Goal: Contribute content: Contribute content

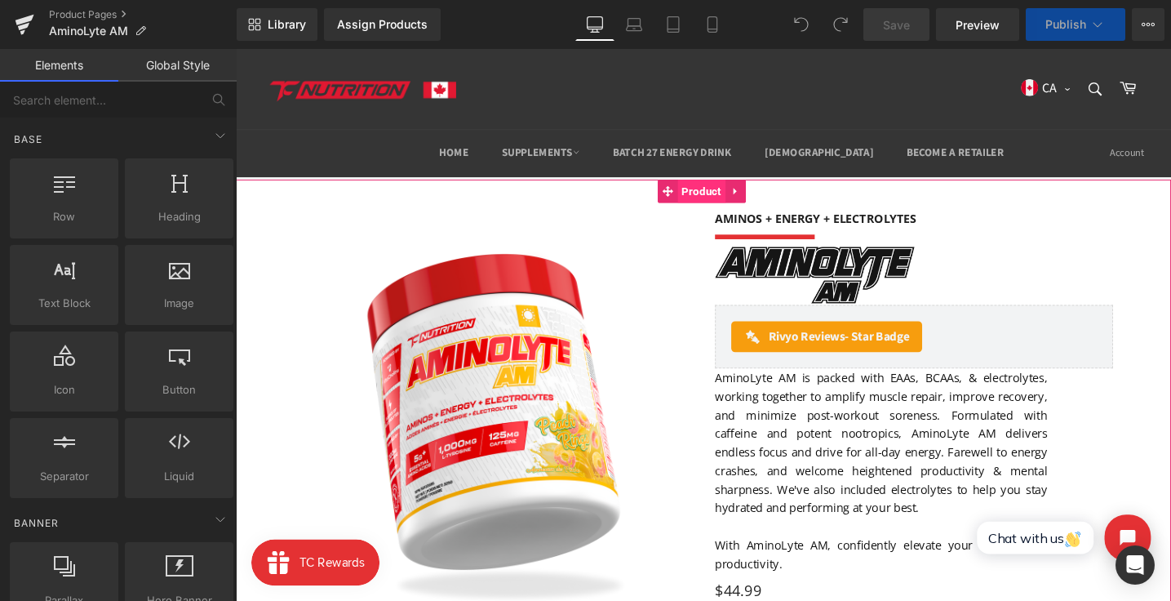
click at [728, 198] on span "Product" at bounding box center [727, 199] width 51 height 24
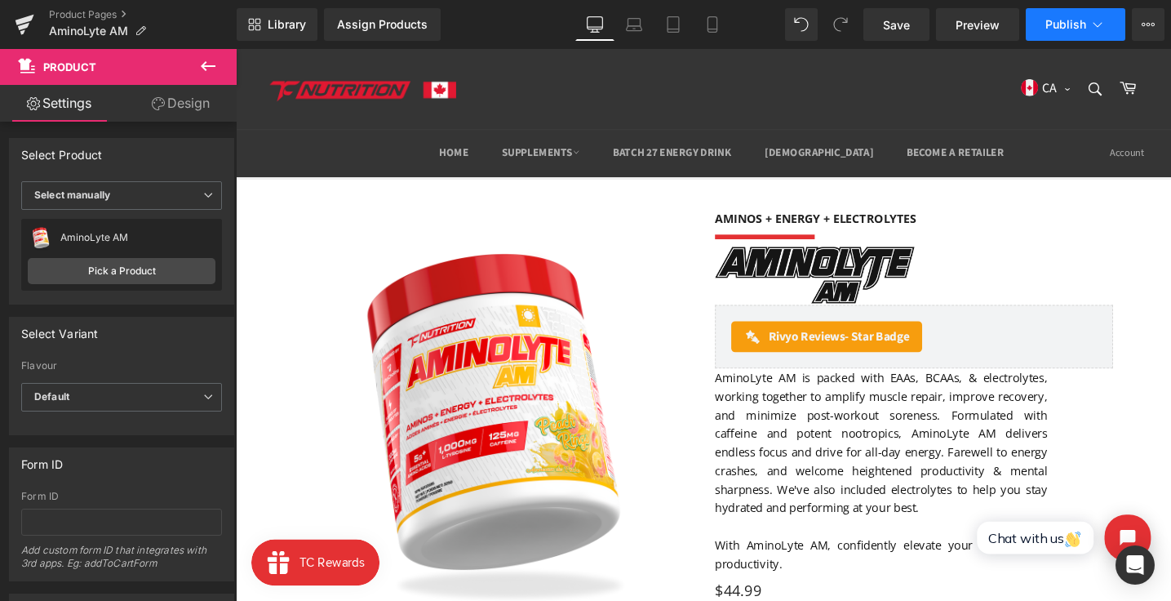
click at [1081, 31] on span "Publish" at bounding box center [1066, 24] width 41 height 13
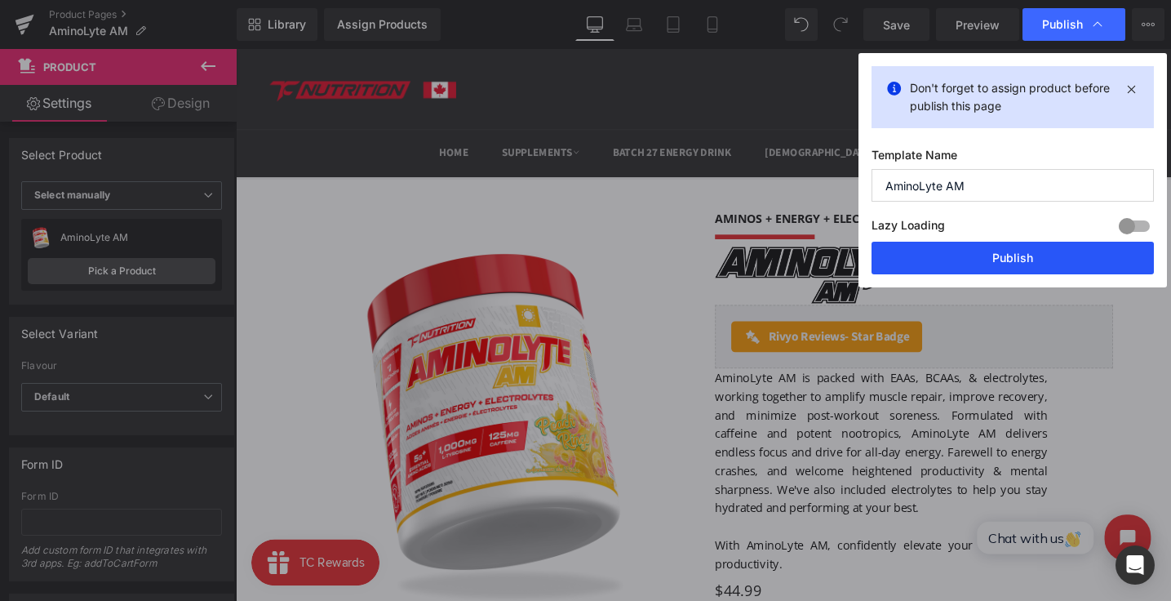
click at [1022, 250] on button "Publish" at bounding box center [1013, 258] width 282 height 33
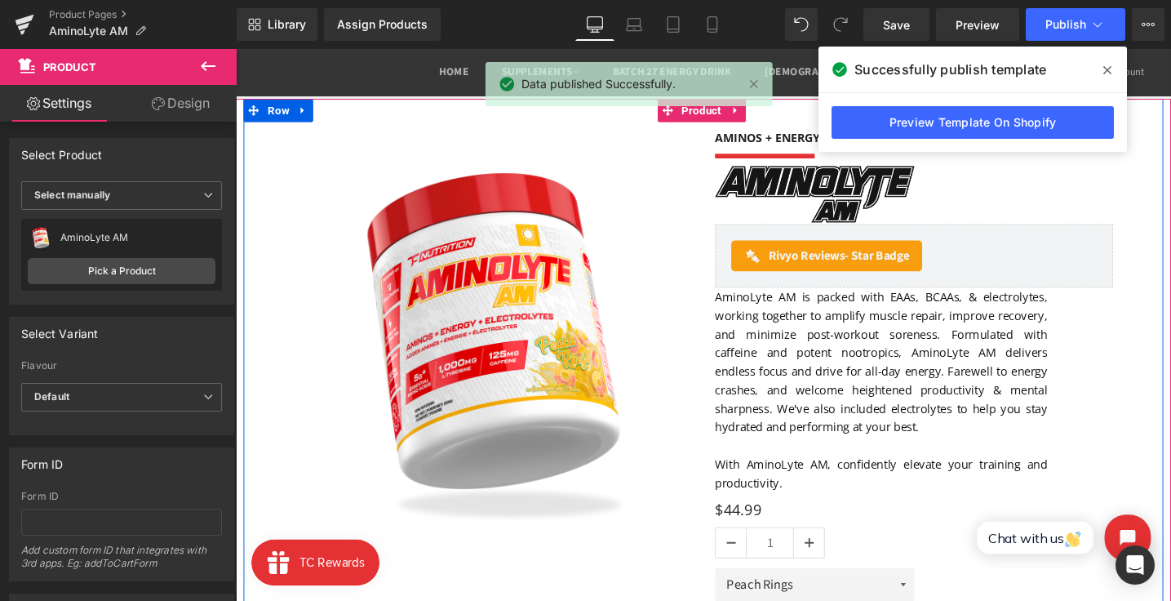
scroll to position [87, 0]
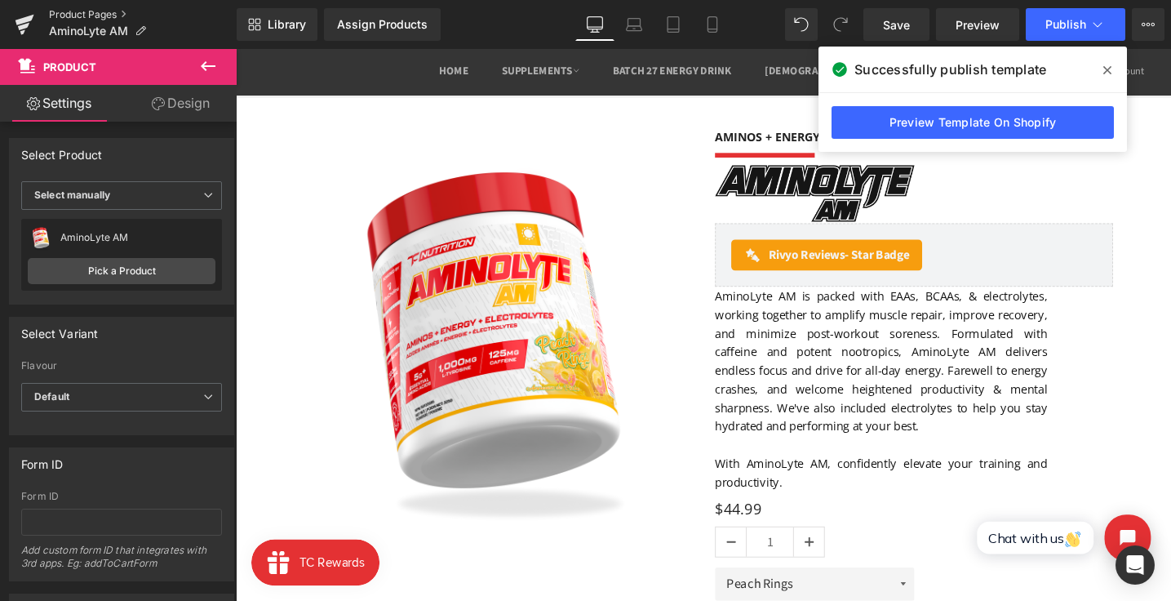
click at [109, 12] on link "Product Pages" at bounding box center [143, 14] width 188 height 13
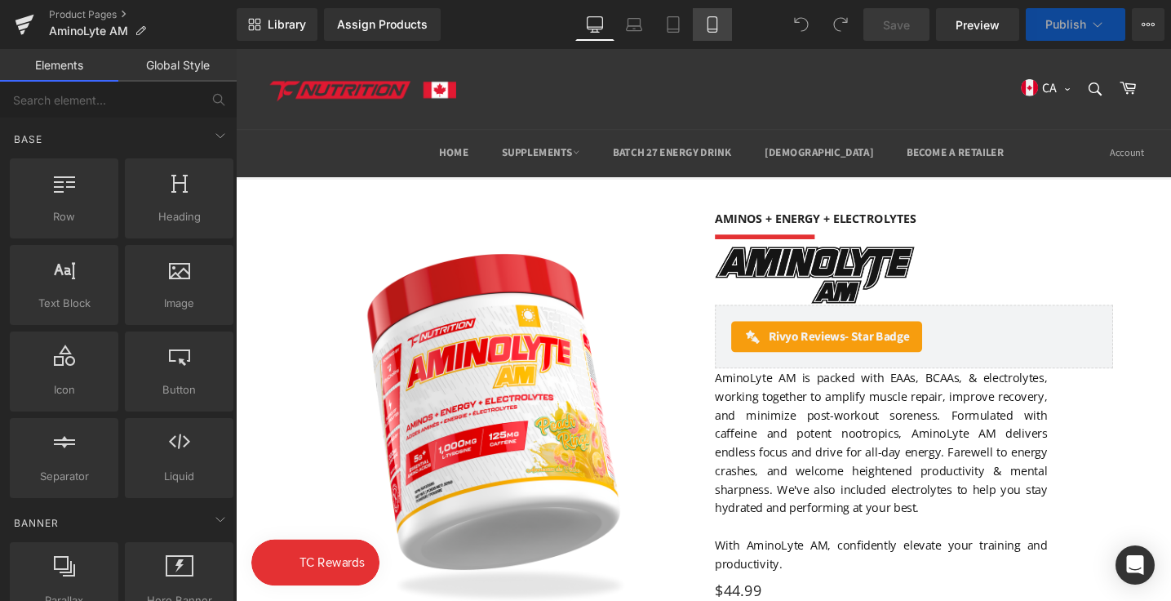
click at [703, 19] on link "Mobile" at bounding box center [712, 24] width 39 height 33
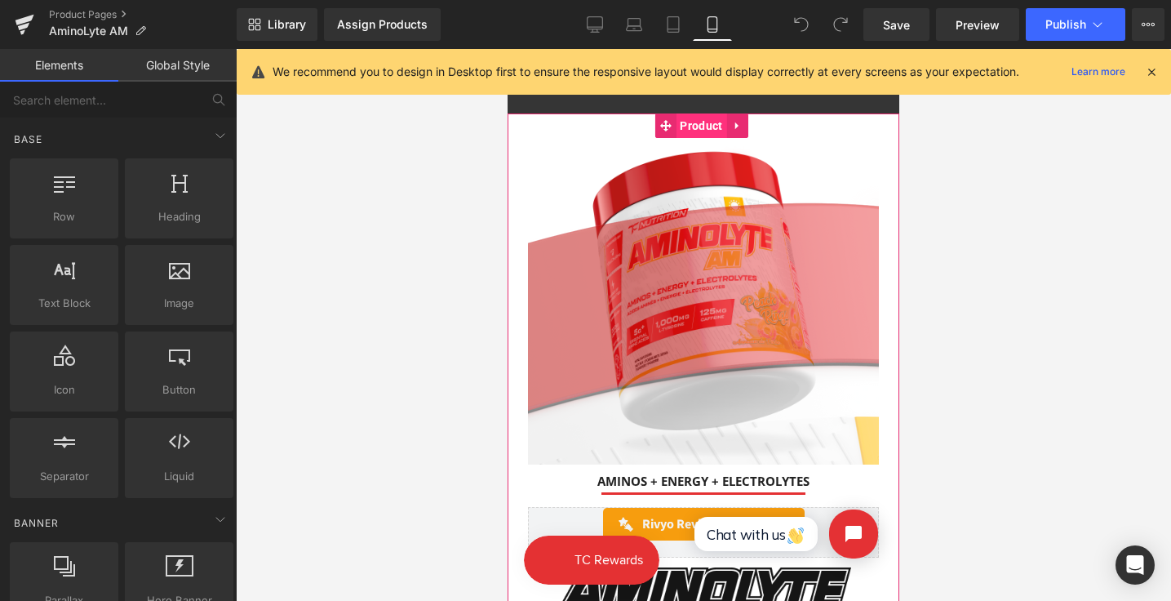
click at [689, 121] on span "Product" at bounding box center [701, 125] width 51 height 24
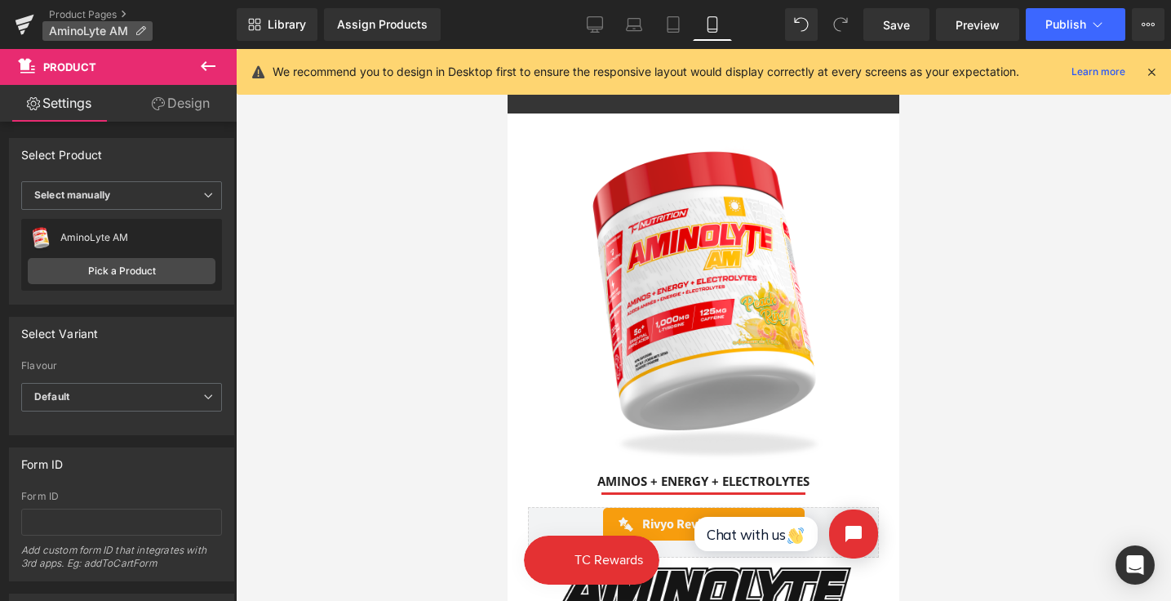
click at [91, 24] on span "AminoLyte AM" at bounding box center [88, 30] width 79 height 13
click at [86, 12] on link "Product Pages" at bounding box center [143, 14] width 188 height 13
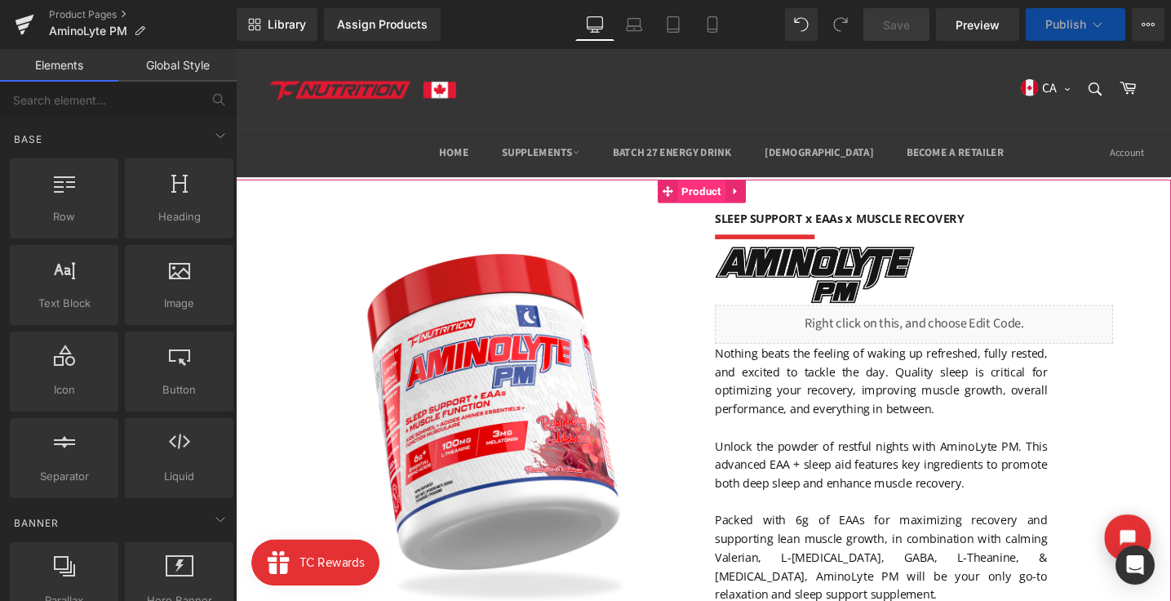
click at [727, 202] on span "Product" at bounding box center [727, 199] width 51 height 24
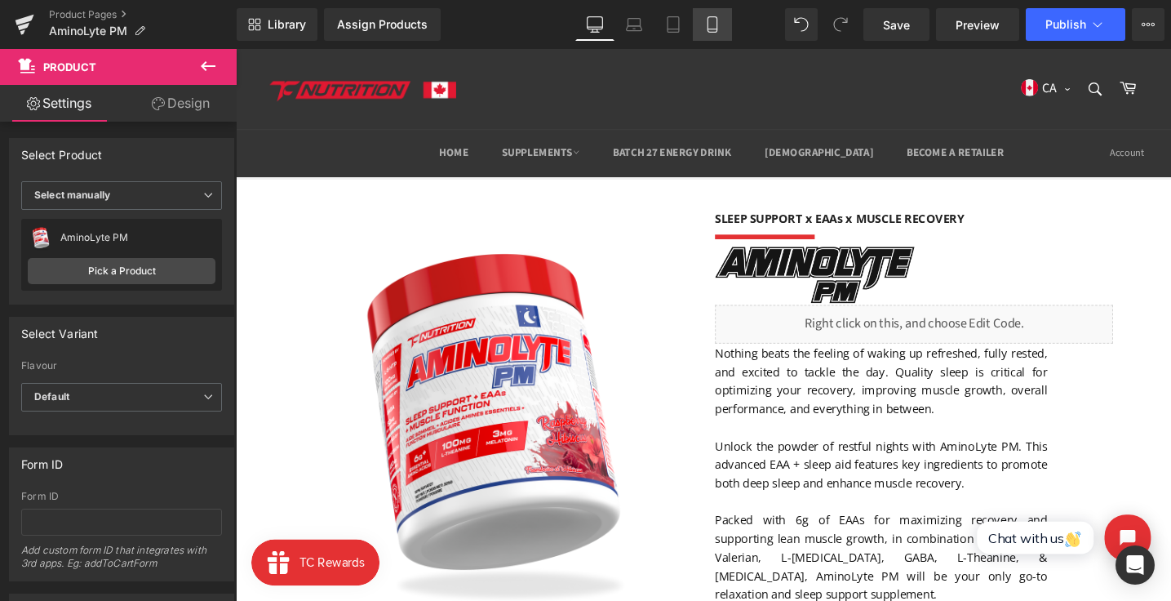
click at [715, 38] on link "Mobile" at bounding box center [712, 24] width 39 height 33
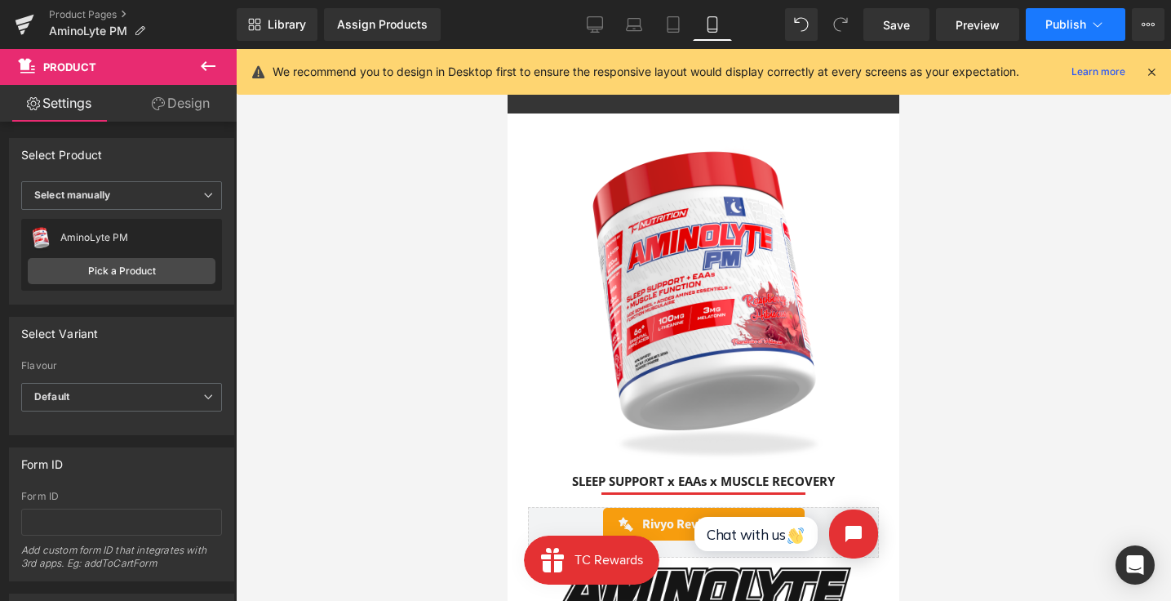
click at [1073, 23] on span "Publish" at bounding box center [1066, 24] width 41 height 13
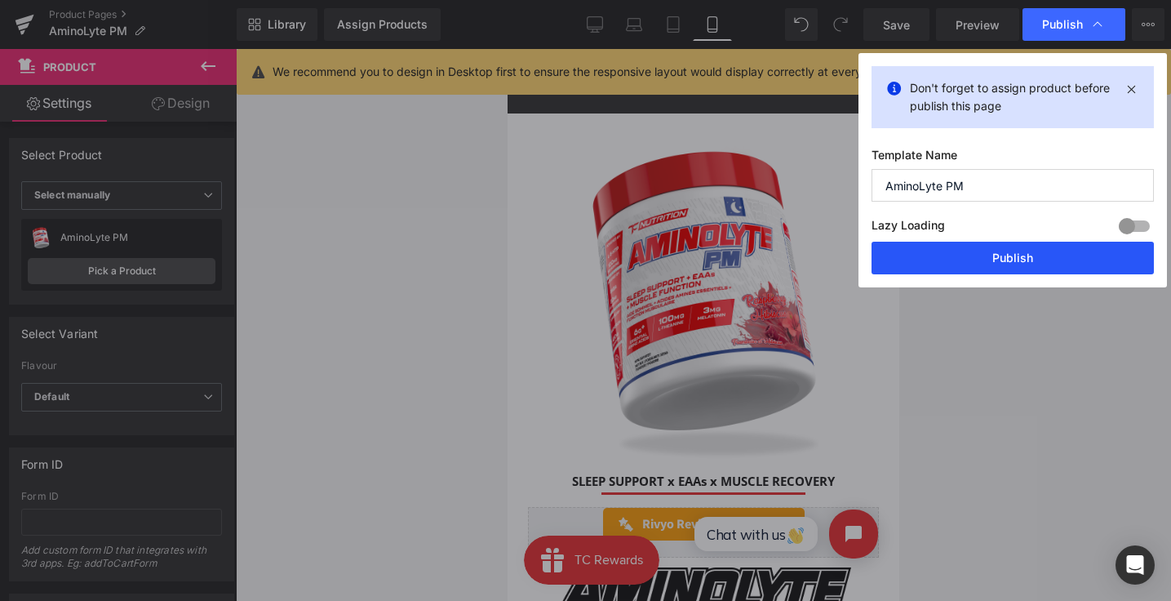
click at [989, 251] on button "Publish" at bounding box center [1013, 258] width 282 height 33
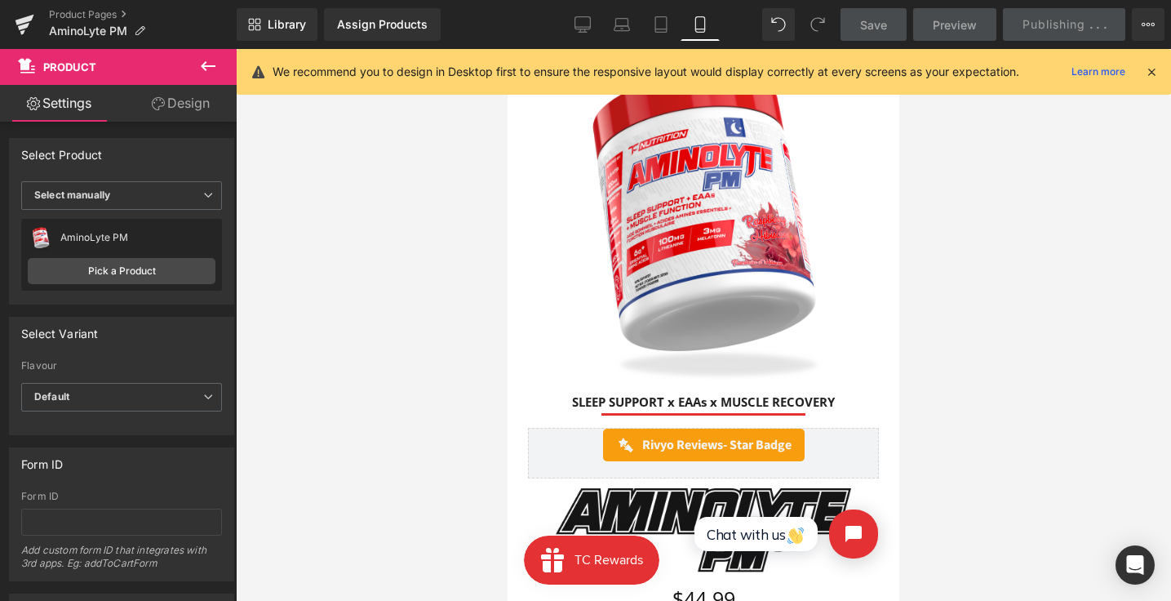
scroll to position [76, 0]
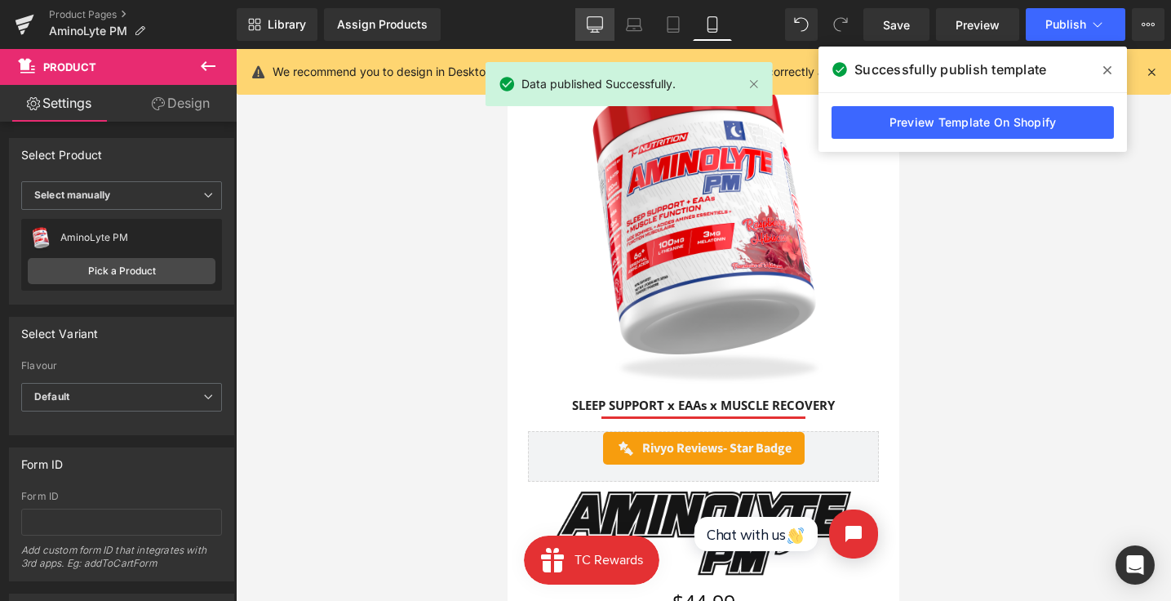
click at [592, 24] on icon at bounding box center [595, 24] width 16 height 16
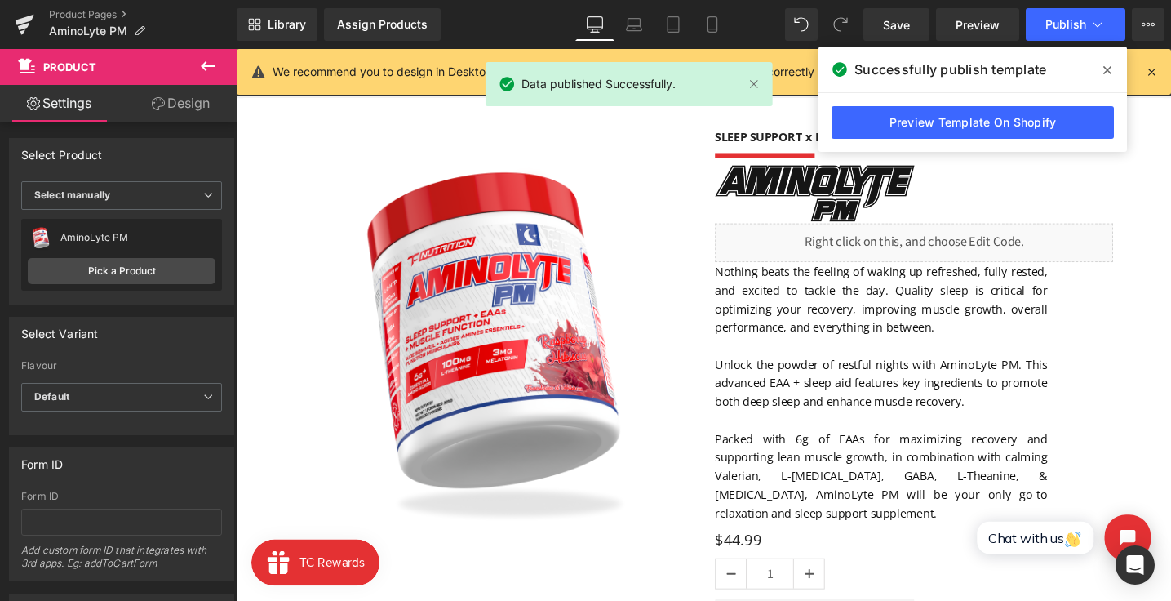
scroll to position [216, 0]
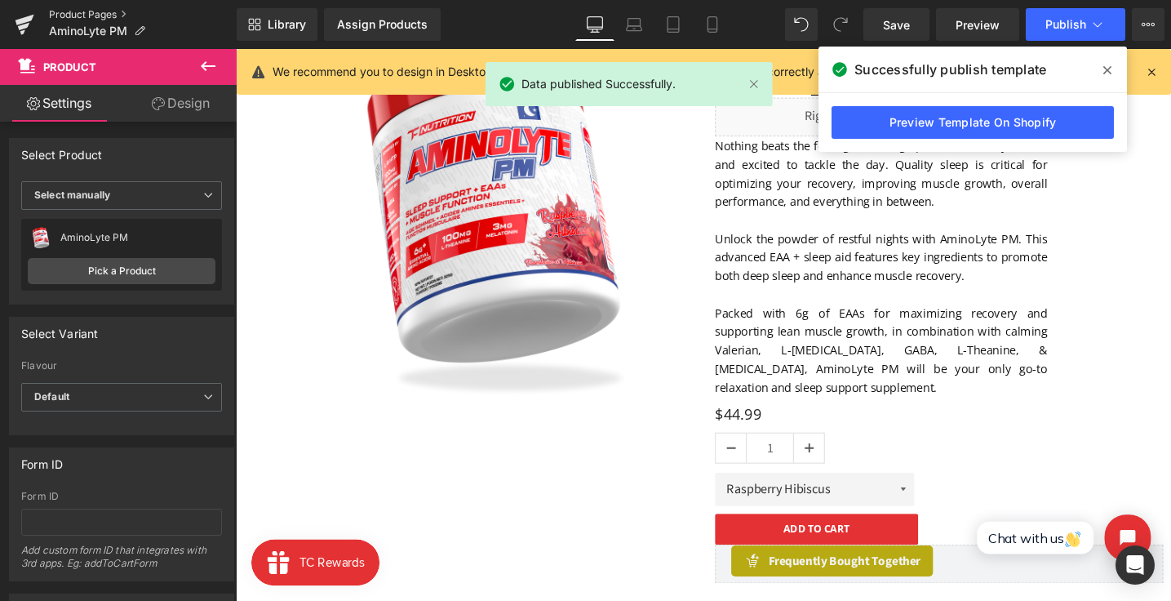
click at [60, 11] on link "Product Pages" at bounding box center [143, 14] width 188 height 13
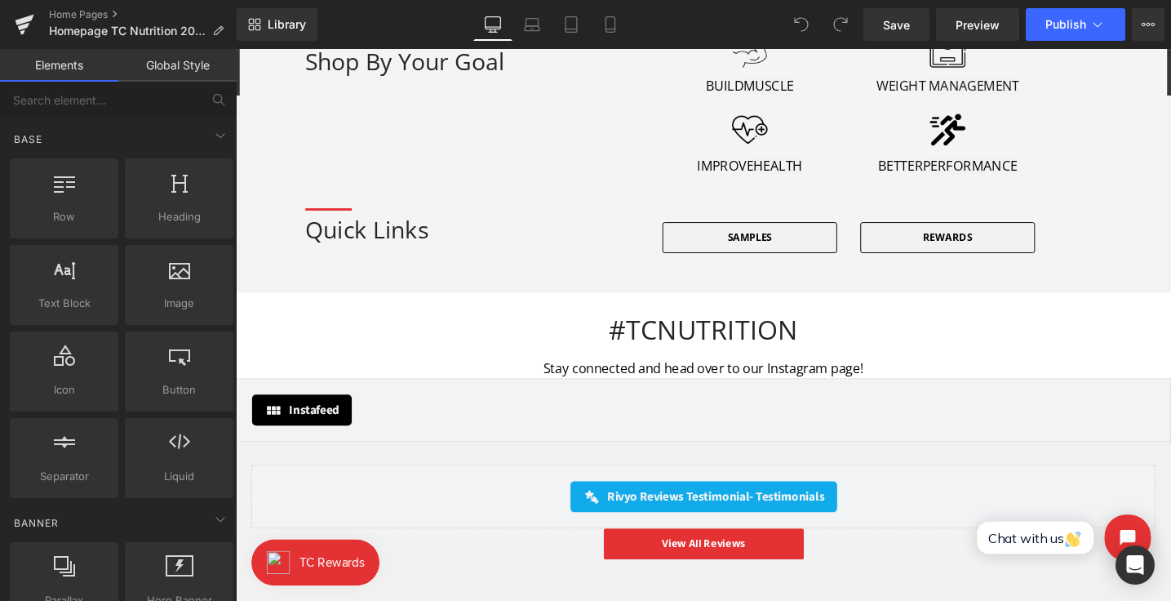
scroll to position [1123, 0]
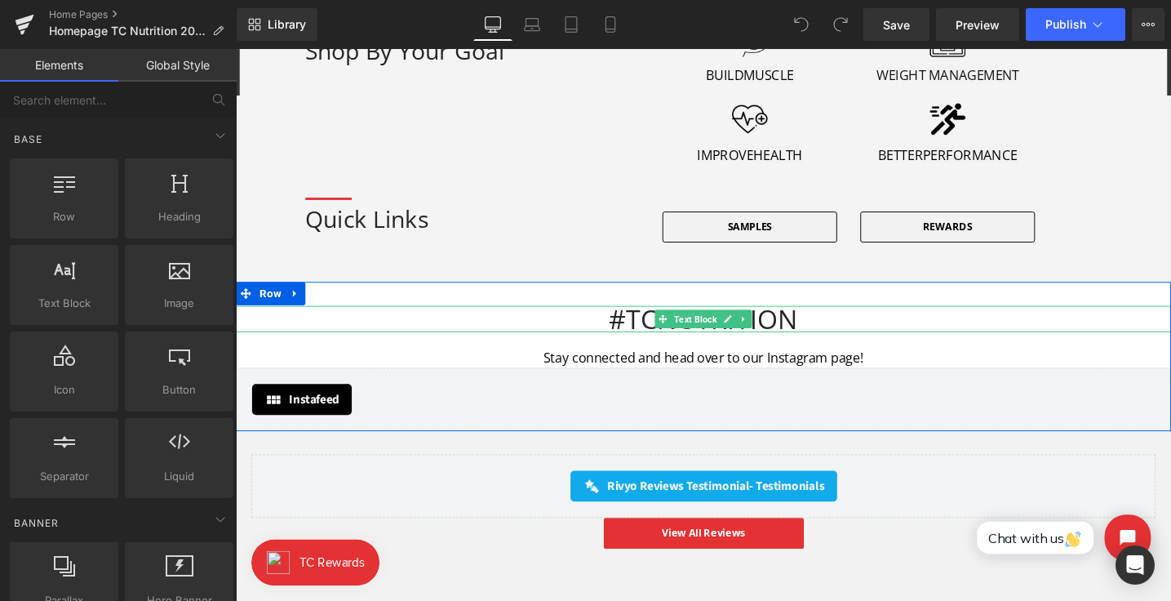
click at [489, 329] on div "#TCNUTRITION" at bounding box center [730, 334] width 988 height 28
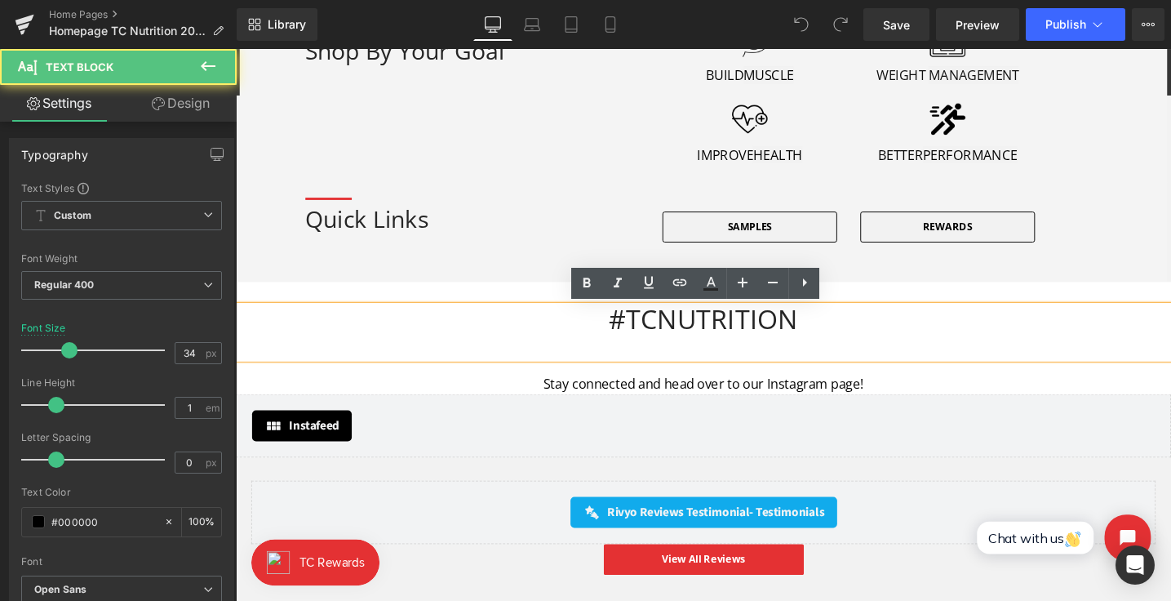
click at [317, 300] on div "#TCNUTRITION Text Block Stay connected and head over to our Instagram page! Tex…" at bounding box center [730, 387] width 988 height 185
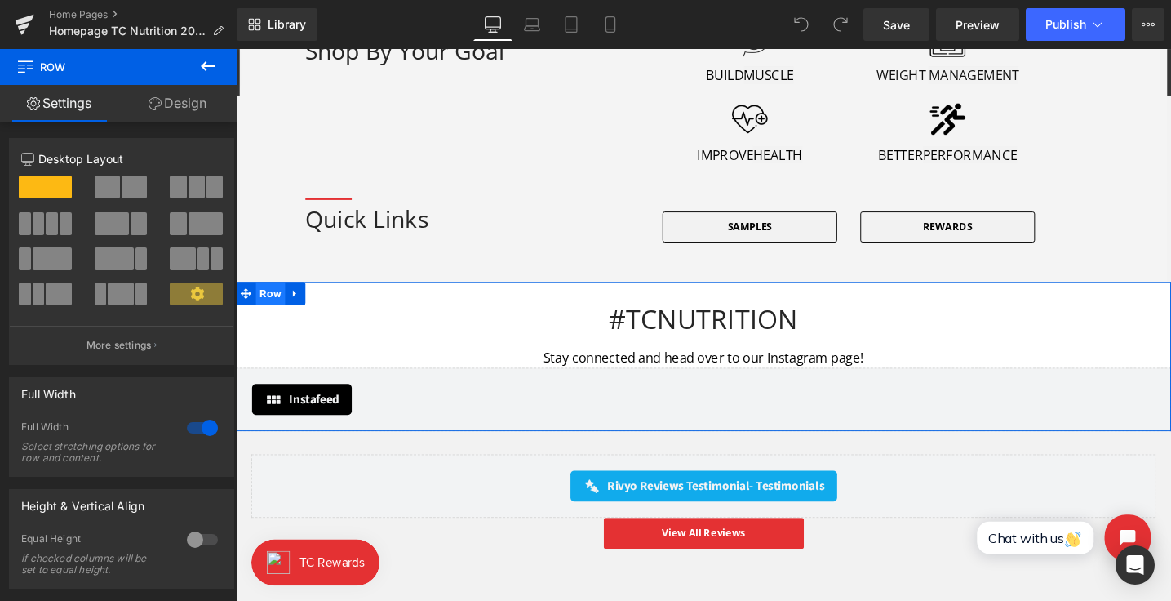
click at [267, 313] on span "Row" at bounding box center [272, 307] width 31 height 24
click at [306, 312] on link at bounding box center [298, 307] width 21 height 24
click at [336, 308] on icon at bounding box center [341, 306] width 11 height 11
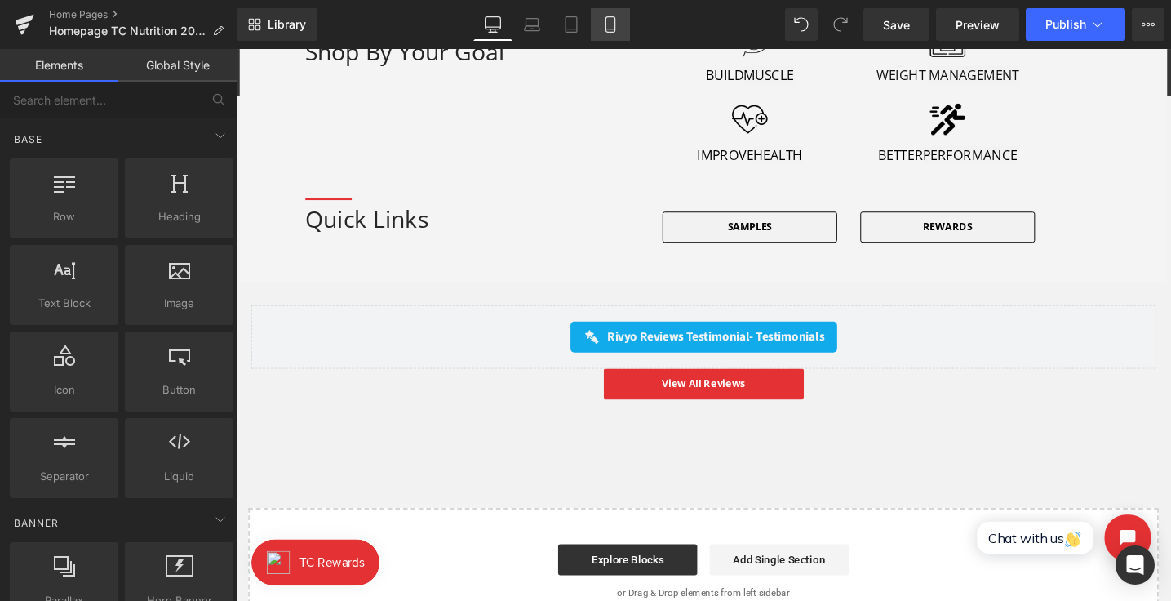
click at [615, 29] on icon at bounding box center [610, 25] width 9 height 16
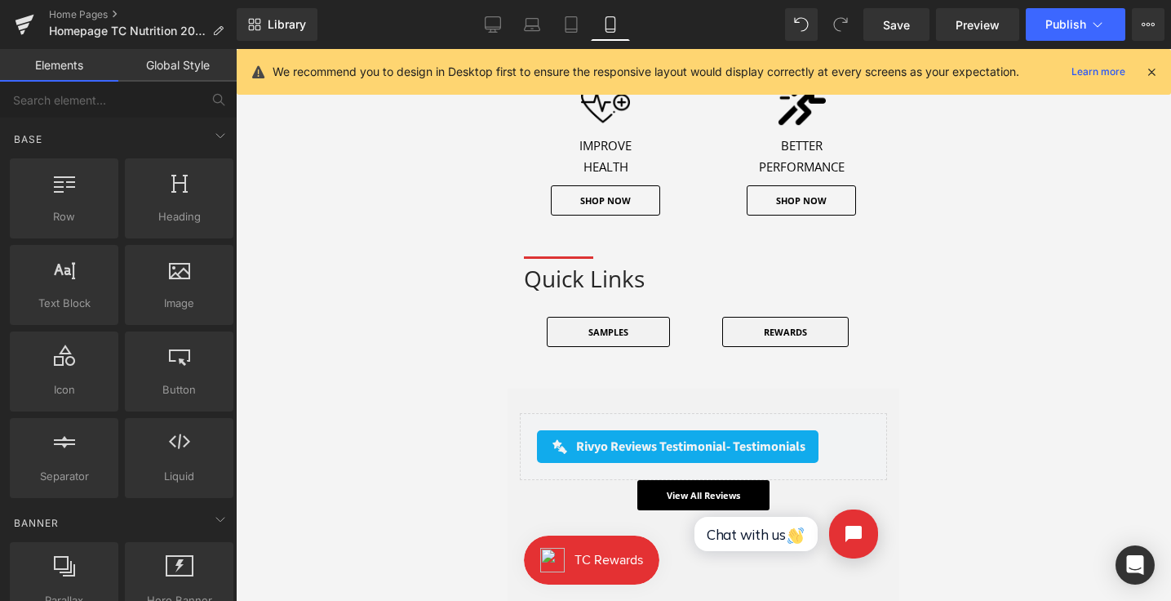
scroll to position [1337, 0]
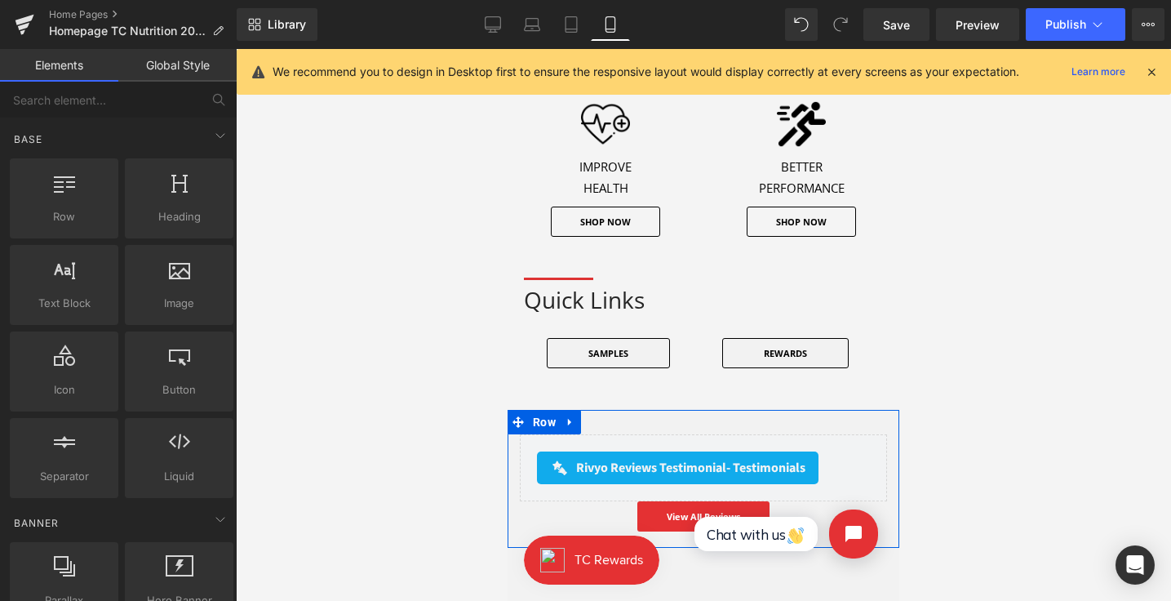
click at [669, 427] on div "Rivyo Reviews Testimonial - Testimonials Rivyo Reviews Testimonial View All Rev…" at bounding box center [704, 479] width 392 height 138
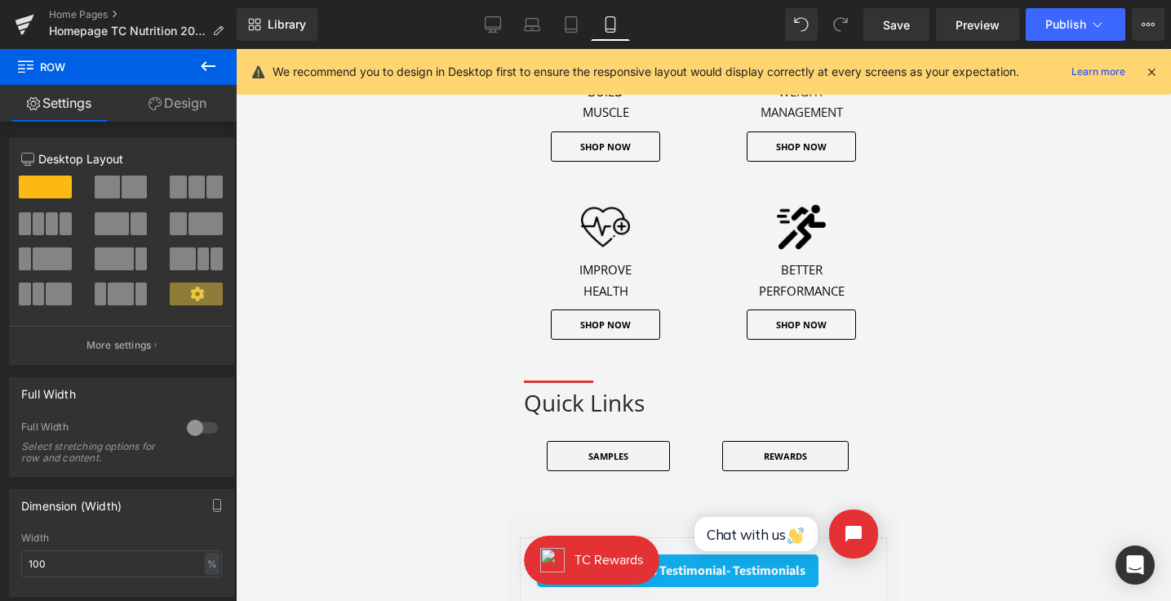
scroll to position [1247, 0]
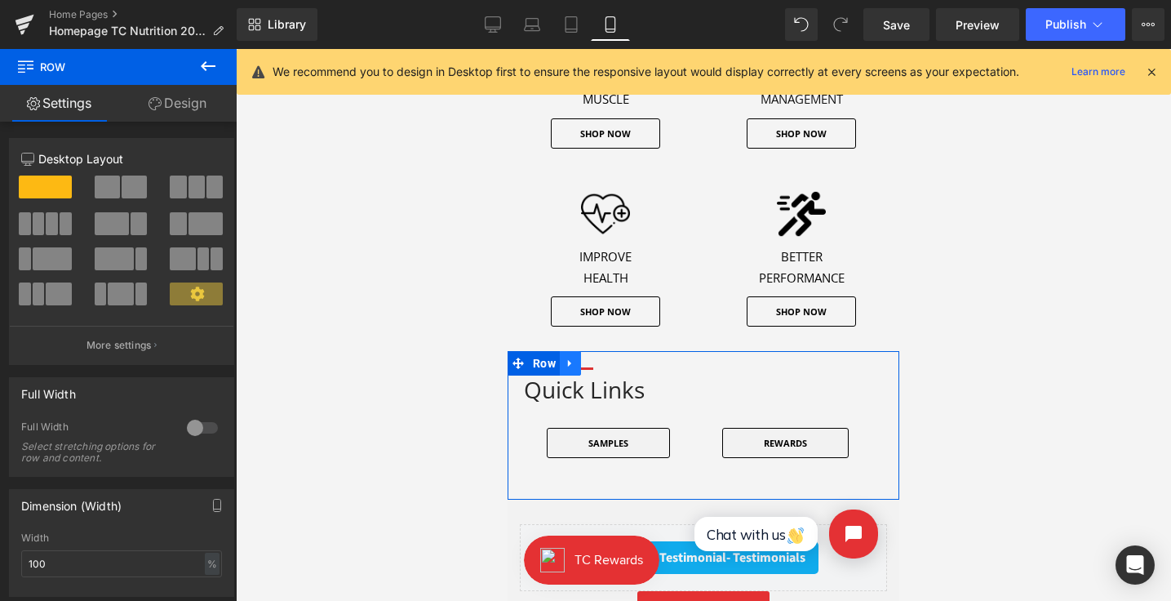
click at [578, 357] on link at bounding box center [570, 363] width 21 height 24
click at [614, 360] on icon at bounding box center [612, 364] width 11 height 12
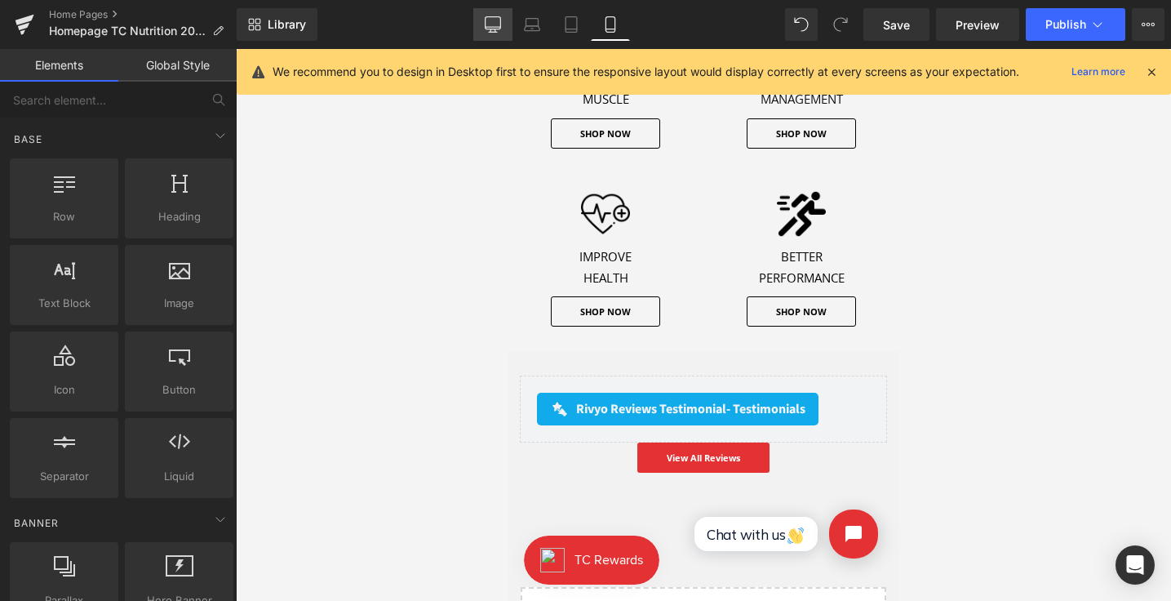
click at [494, 23] on icon at bounding box center [493, 24] width 16 height 16
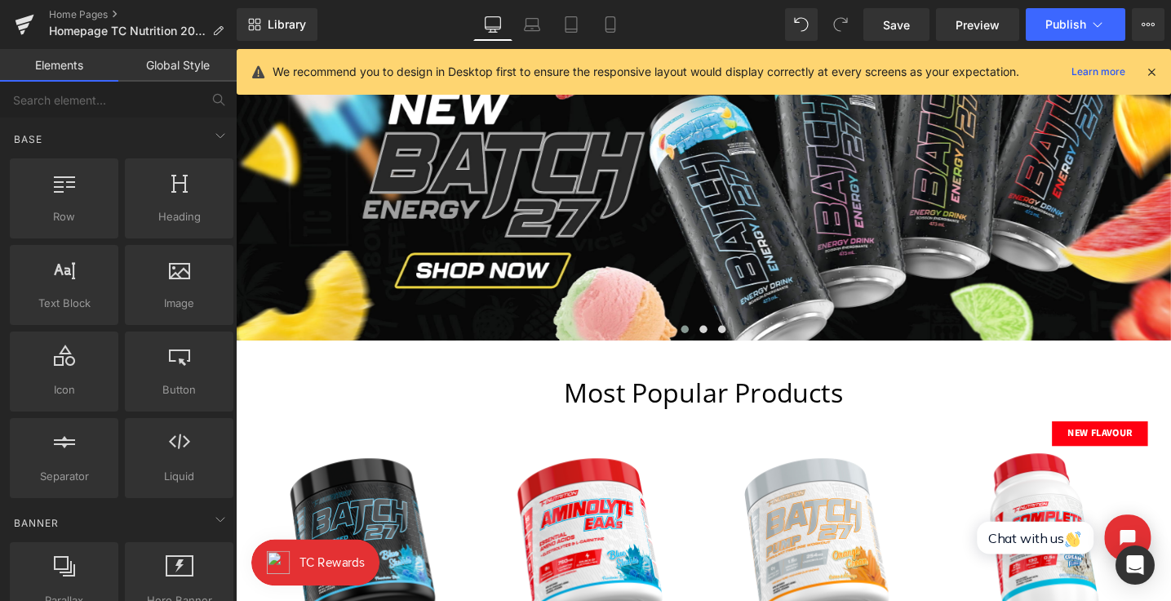
scroll to position [109, 0]
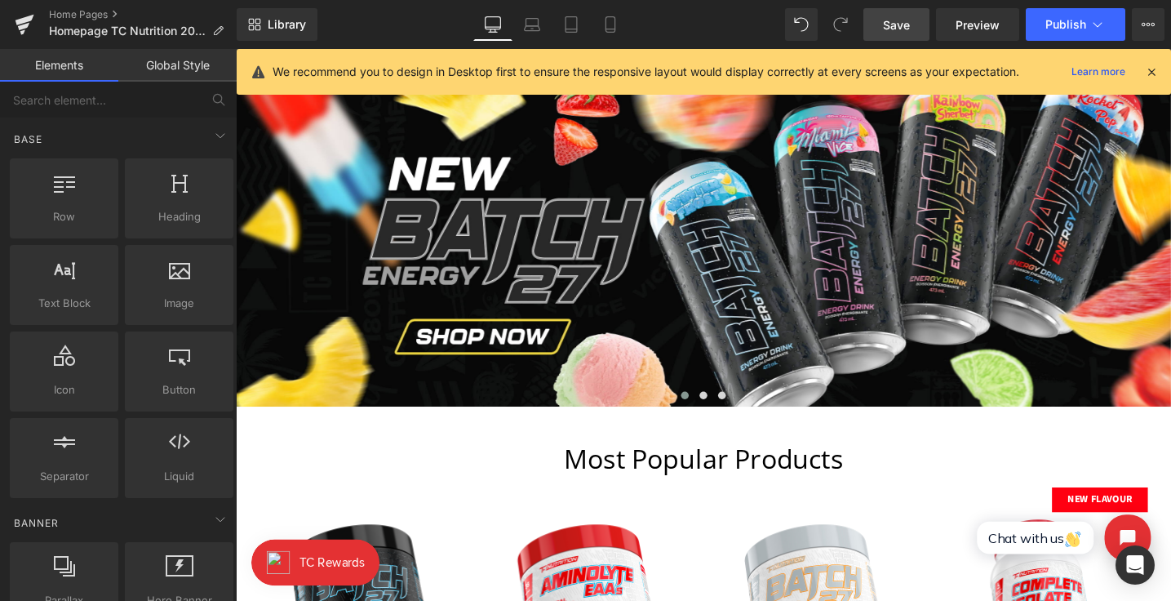
click at [918, 25] on link "Save" at bounding box center [897, 24] width 66 height 33
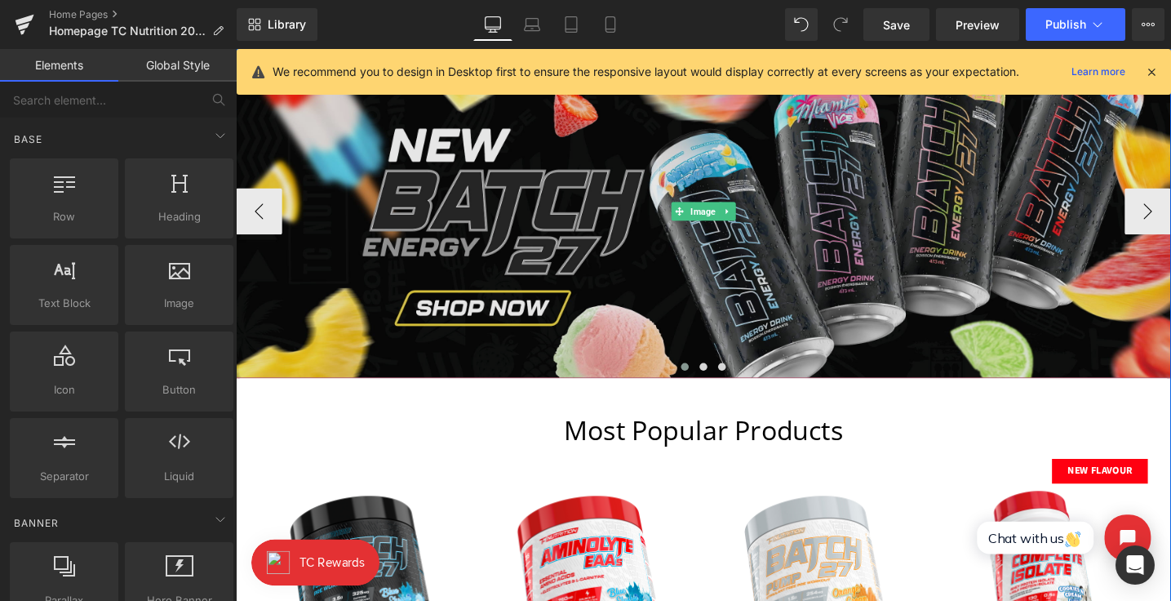
scroll to position [140, 0]
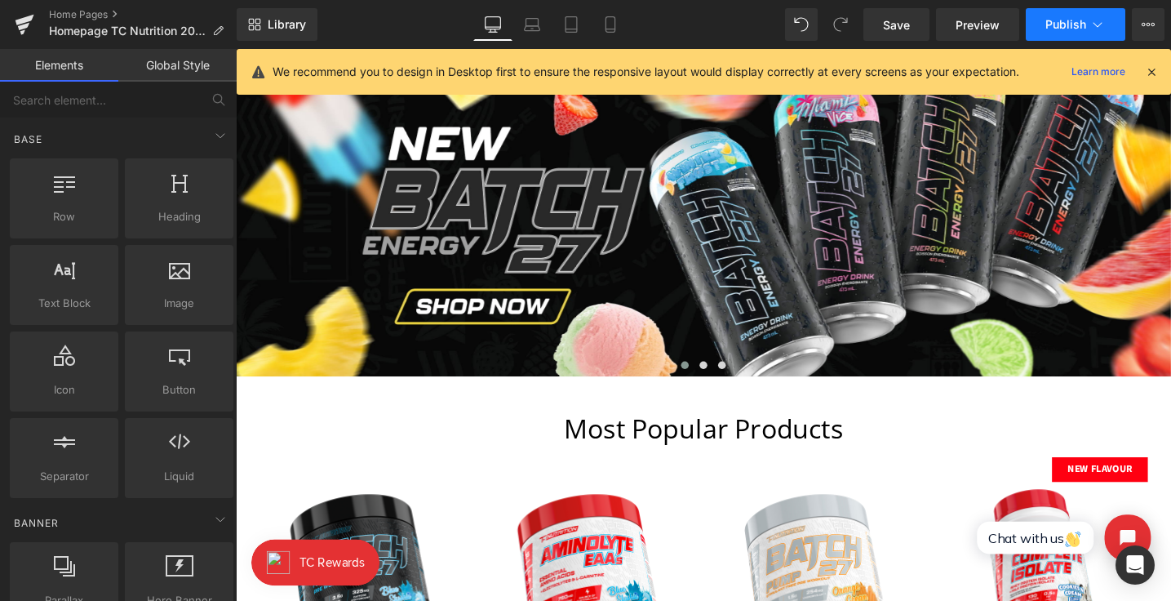
click at [1078, 15] on button "Publish" at bounding box center [1076, 24] width 100 height 33
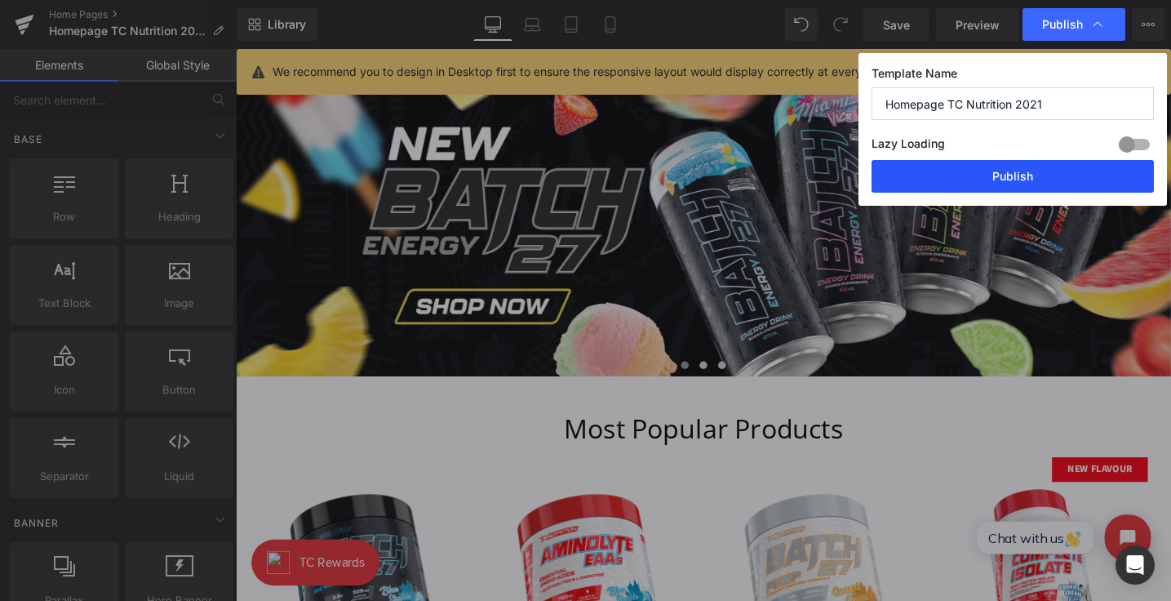
click at [1035, 180] on button "Publish" at bounding box center [1013, 176] width 282 height 33
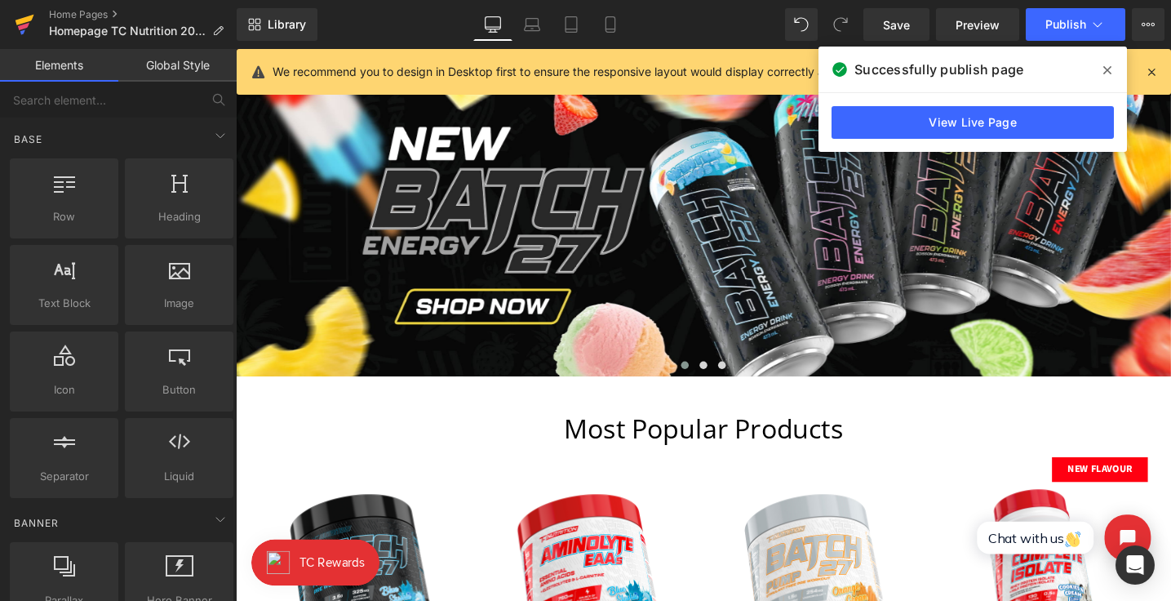
click at [21, 16] on icon at bounding box center [25, 24] width 20 height 41
